Goal: Information Seeking & Learning: Learn about a topic

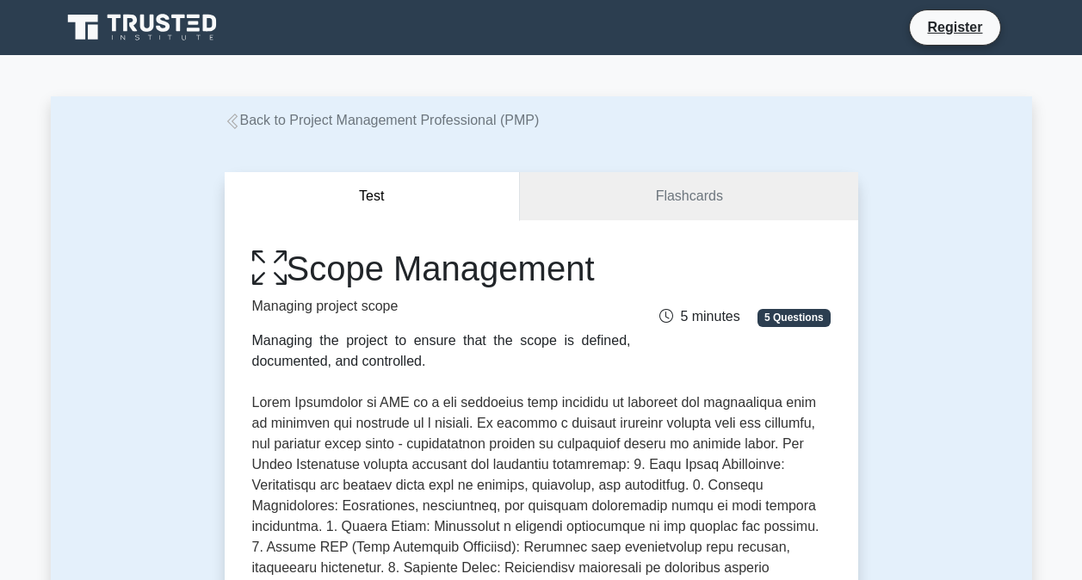
scroll to position [263, 0]
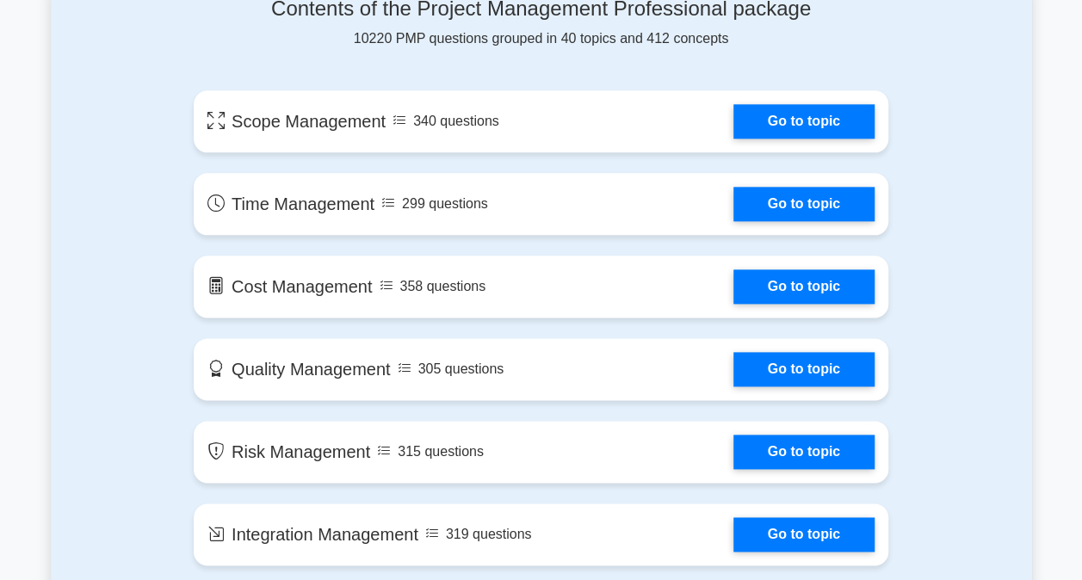
scroll to position [954, 0]
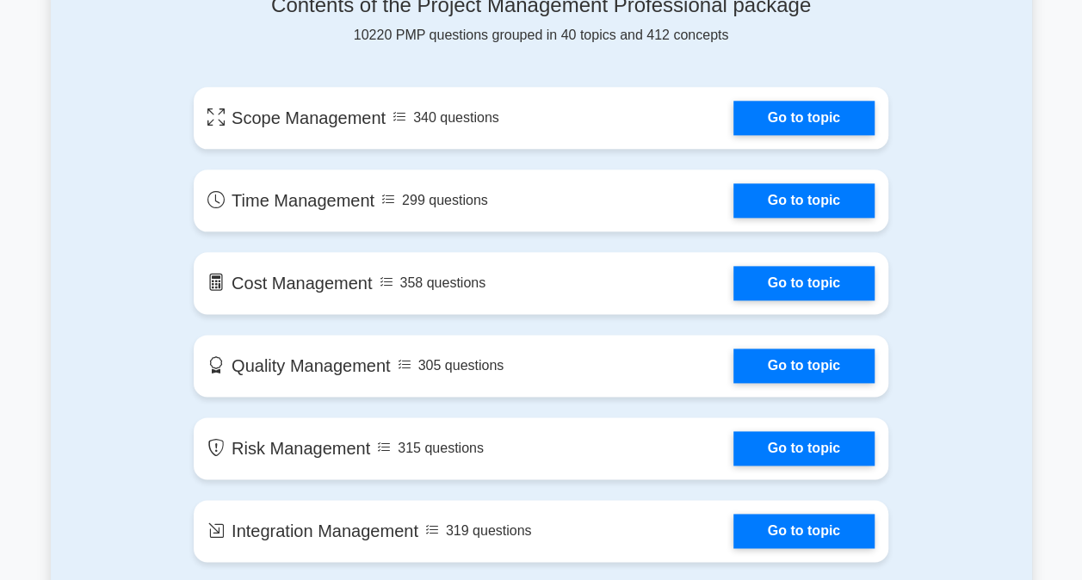
click at [809, 114] on link "Go to topic" at bounding box center [803, 118] width 141 height 34
